Goal: Information Seeking & Learning: Learn about a topic

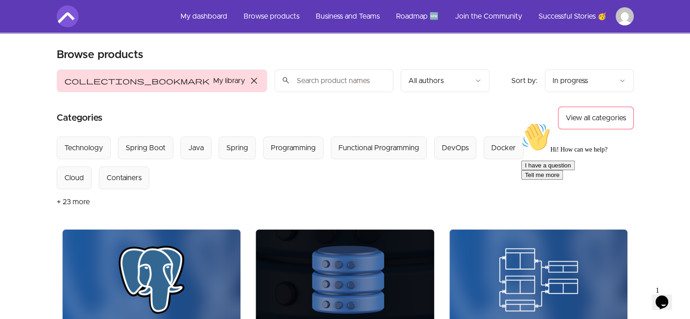
click at [521, 122] on icon "Chat attention grabber" at bounding box center [521, 122] width 0 height 0
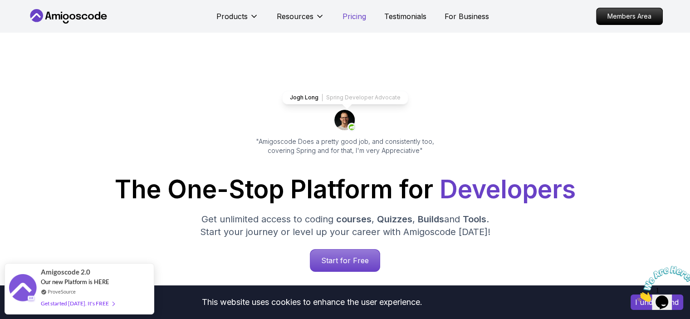
click at [355, 13] on p "Pricing" at bounding box center [354, 16] width 24 height 11
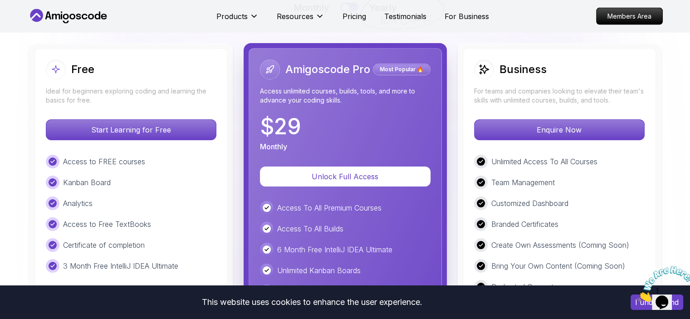
scroll to position [2083, 0]
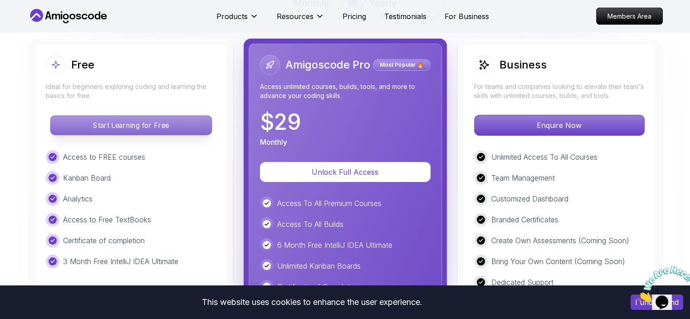
click at [134, 125] on p "Start Learning for Free" at bounding box center [130, 125] width 161 height 19
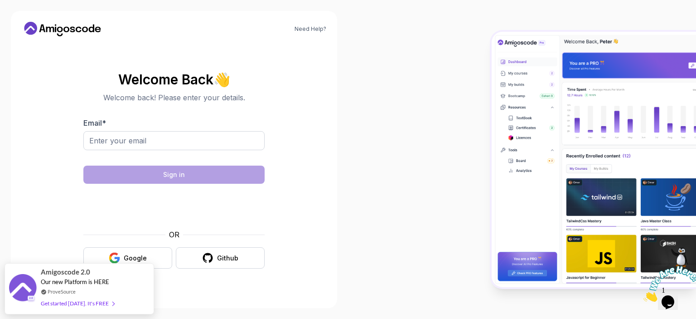
click at [120, 242] on div "OR Google Github" at bounding box center [173, 248] width 181 height 39
click at [127, 257] on div "Google" at bounding box center [135, 257] width 23 height 9
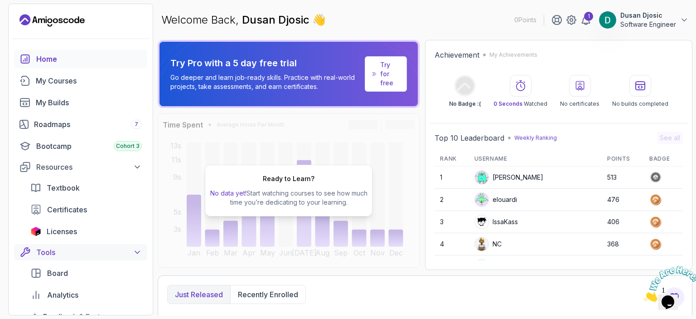
click at [141, 253] on icon at bounding box center [137, 252] width 9 height 9
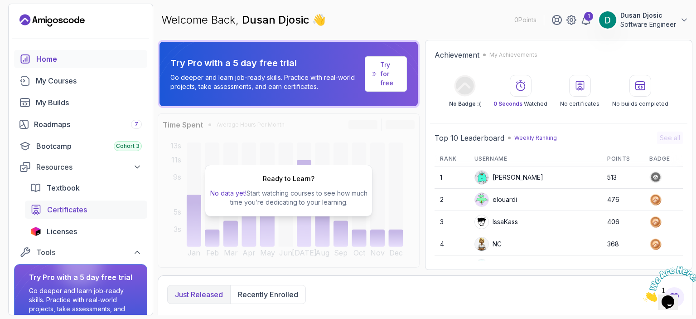
click at [78, 210] on span "Certificates" at bounding box center [67, 209] width 40 height 11
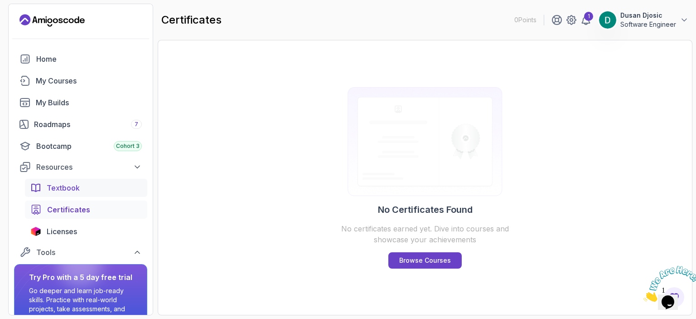
click at [74, 188] on span "Textbook" at bounding box center [63, 187] width 33 height 11
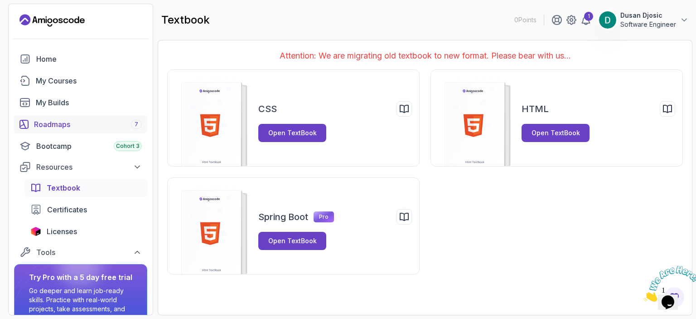
click at [77, 125] on div "Roadmaps 7" at bounding box center [88, 124] width 108 height 11
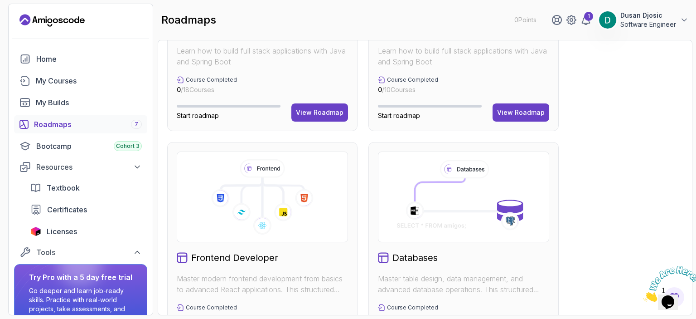
scroll to position [544, 0]
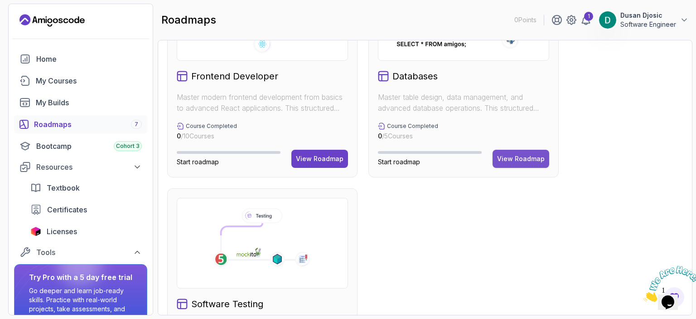
click at [520, 157] on div "View Roadmap" at bounding box center [521, 158] width 48 height 9
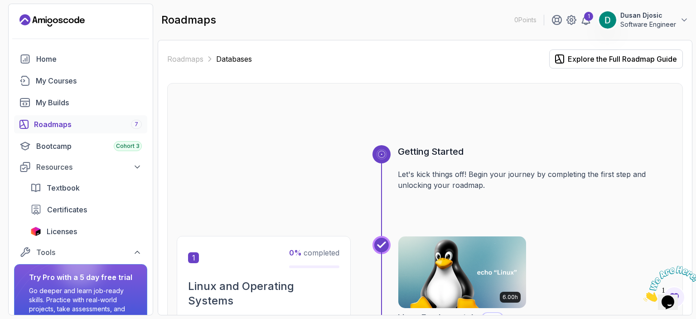
click at [82, 121] on div "Roadmaps 7" at bounding box center [88, 124] width 108 height 11
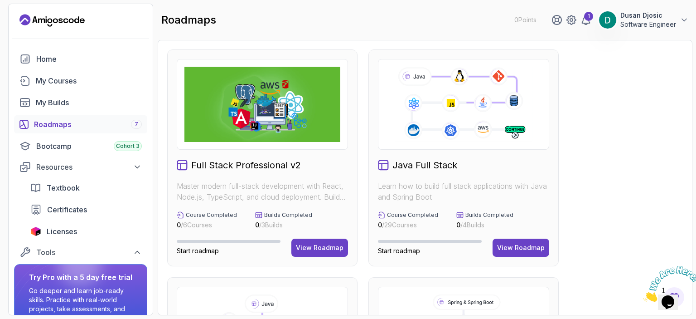
scroll to position [642, 0]
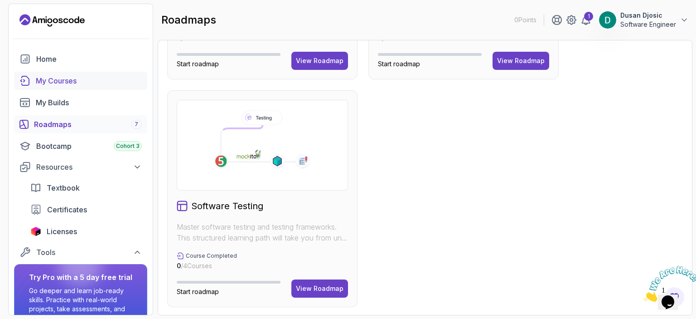
click at [67, 78] on div "My Courses" at bounding box center [89, 80] width 106 height 11
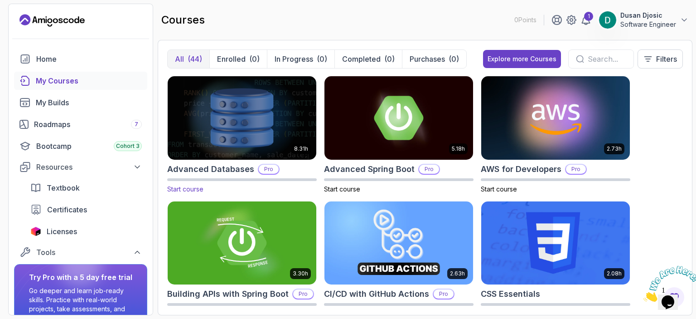
click at [253, 136] on img at bounding box center [242, 117] width 156 height 87
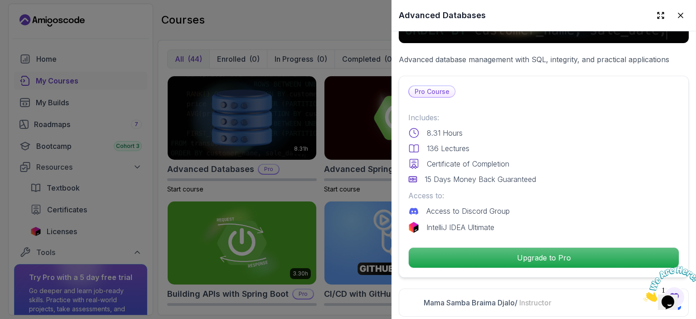
scroll to position [227, 0]
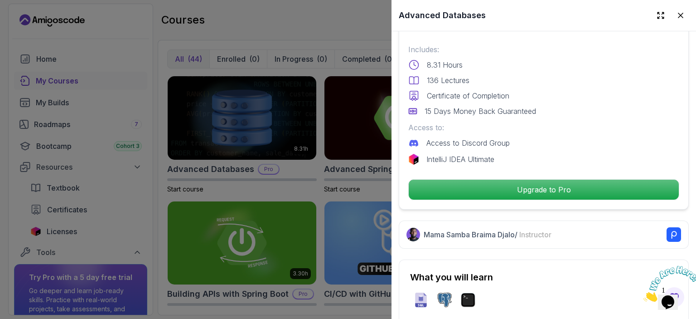
click at [343, 151] on div at bounding box center [348, 159] width 696 height 319
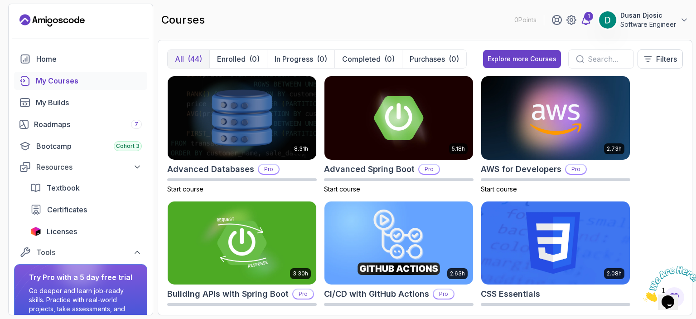
click at [588, 17] on div "1" at bounding box center [588, 16] width 9 height 9
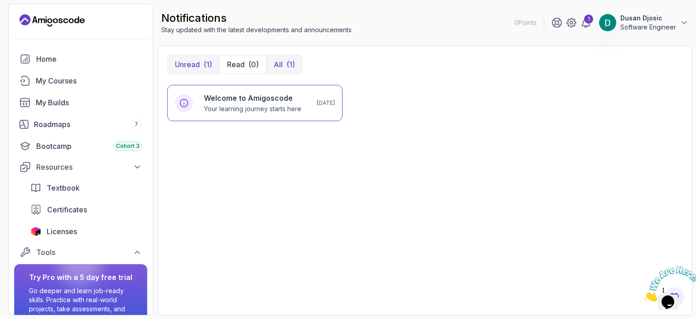
click at [290, 63] on div "(1)" at bounding box center [291, 64] width 9 height 11
click at [190, 59] on p "Unread" at bounding box center [187, 64] width 25 height 11
click at [77, 127] on div "Roadmaps 7" at bounding box center [88, 124] width 108 height 11
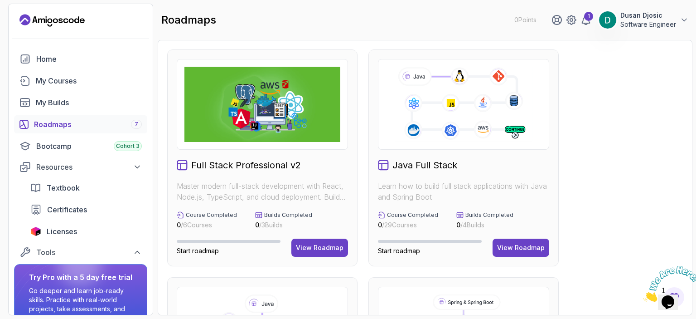
click at [644, 295] on icon "Close" at bounding box center [644, 299] width 0 height 8
click at [647, 18] on p "Dusan Djosic" at bounding box center [649, 15] width 56 height 9
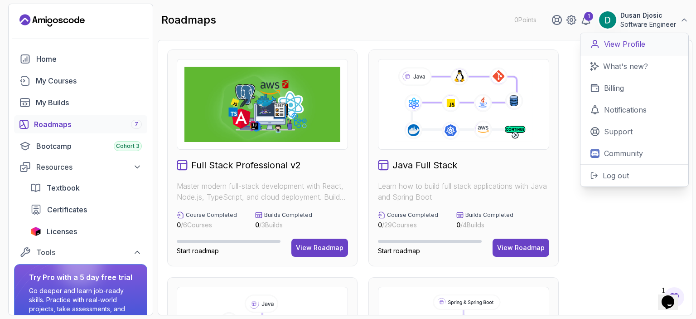
click at [635, 45] on p "View Profile" at bounding box center [624, 44] width 41 height 11
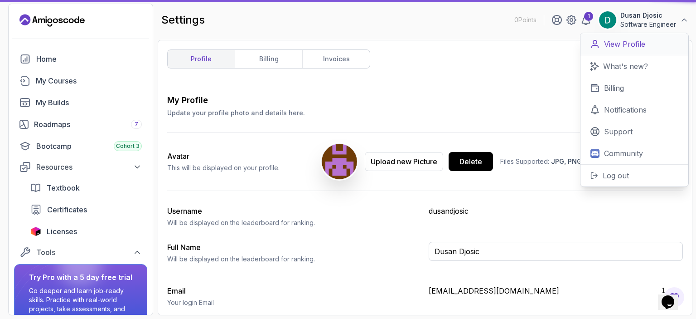
type input "Software Engineer"
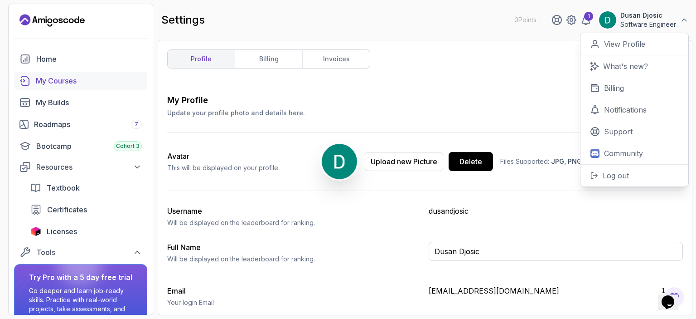
click at [75, 80] on div "My Courses" at bounding box center [89, 80] width 106 height 11
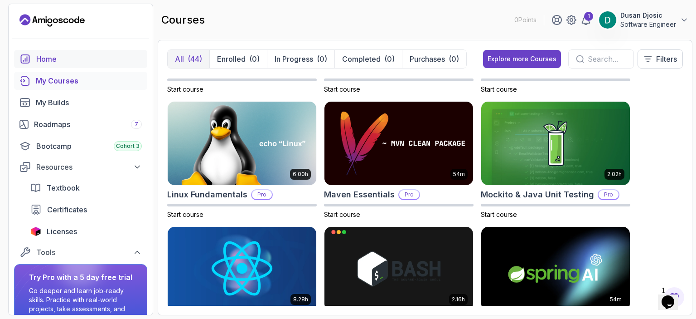
click at [55, 58] on div "Home" at bounding box center [89, 58] width 106 height 11
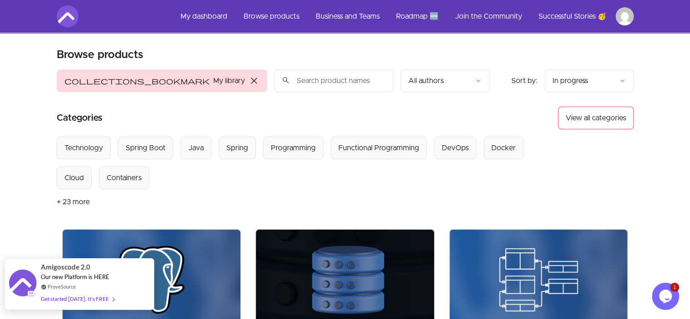
click at [78, 296] on div "Get started [DATE]. It's FREE" at bounding box center [77, 298] width 73 height 10
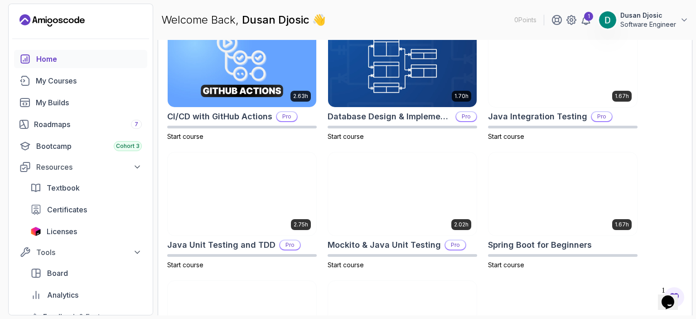
scroll to position [166, 0]
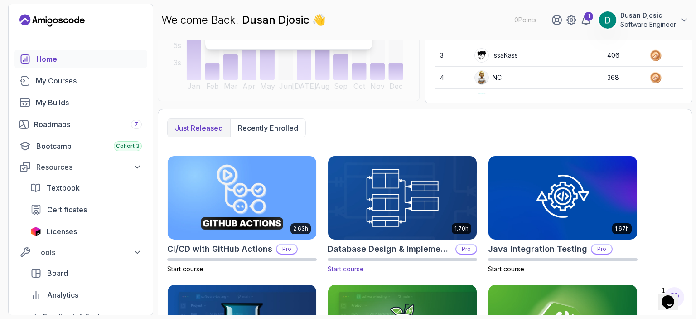
click at [395, 177] on img at bounding box center [403, 197] width 156 height 87
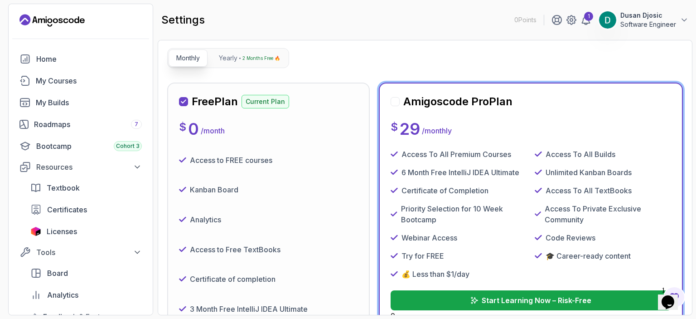
scroll to position [552, 0]
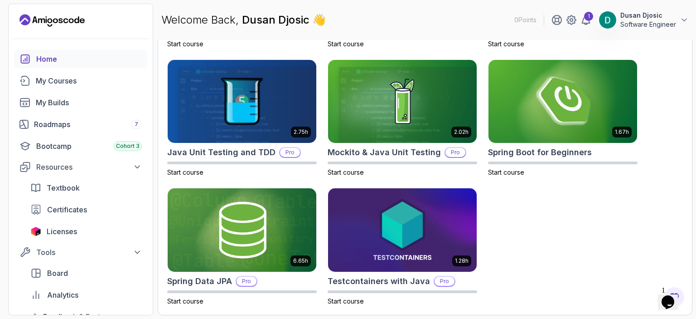
scroll to position [390, 0]
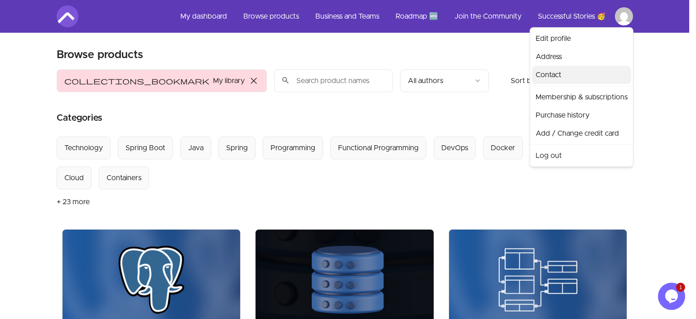
click at [555, 75] on link "Contact" at bounding box center [581, 75] width 99 height 18
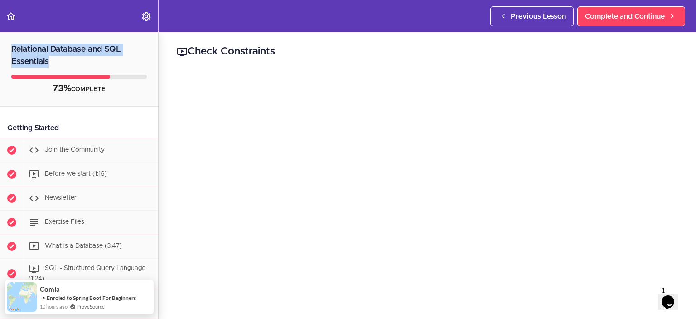
drag, startPoint x: 49, startPoint y: 60, endPoint x: 12, endPoint y: 53, distance: 37.5
click at [12, 53] on h2 "Relational Database and SQL Essentials" at bounding box center [79, 50] width 158 height 36
copy h2 "Relational Database and SQL Essentials"
click at [140, 48] on h2 "Relational Database and SQL Essentials" at bounding box center [79, 50] width 158 height 36
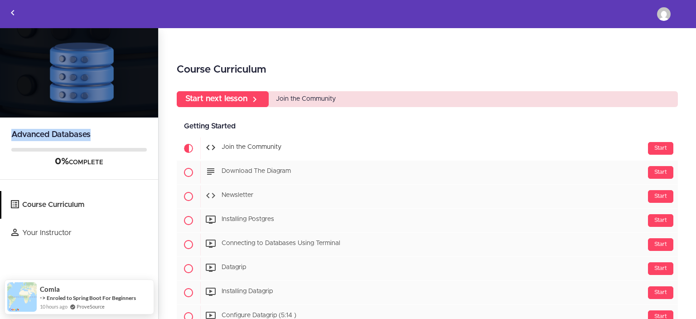
drag, startPoint x: 98, startPoint y: 133, endPoint x: 7, endPoint y: 130, distance: 90.7
click at [7, 130] on h2 "Advanced Databases" at bounding box center [79, 129] width 158 height 24
copy h2 "Advanced Databases"
click at [130, 130] on h2 "Advanced Databases" at bounding box center [79, 129] width 158 height 24
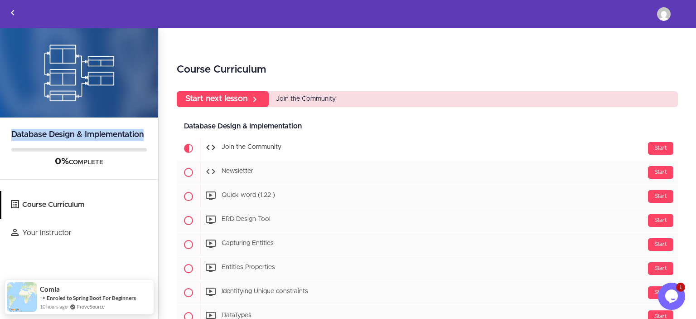
drag, startPoint x: 146, startPoint y: 134, endPoint x: 9, endPoint y: 135, distance: 136.9
click at [9, 135] on h2 "Database Design & Implementation" at bounding box center [79, 129] width 158 height 24
copy h2 "Database Design & Implementation"
click at [116, 119] on h2 "Database Design & Implementation" at bounding box center [79, 129] width 158 height 24
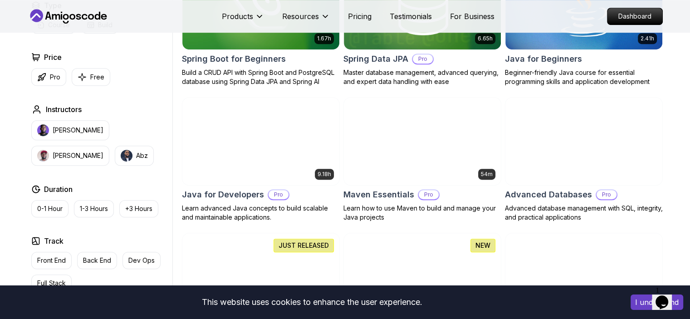
scroll to position [453, 0]
